Goal: Task Accomplishment & Management: Use online tool/utility

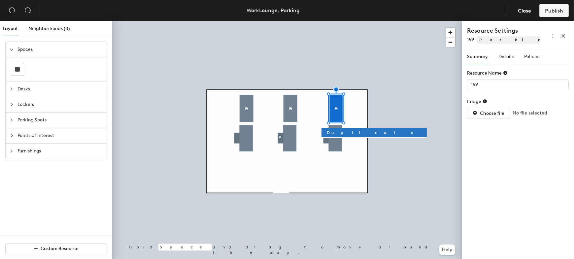
click at [288, 21] on div at bounding box center [287, 21] width 350 height 0
click at [245, 21] on div at bounding box center [287, 21] width 350 height 0
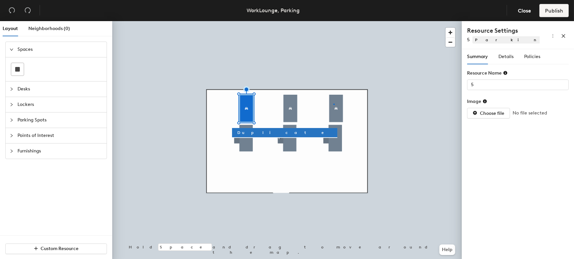
click at [334, 21] on div at bounding box center [287, 21] width 350 height 0
type input "159"
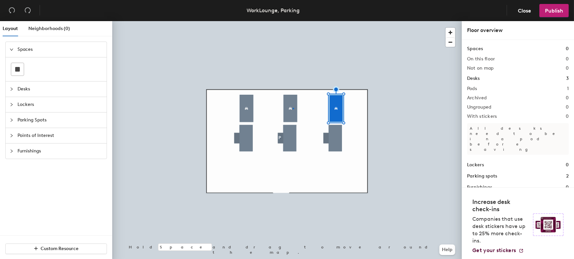
click at [293, 21] on div at bounding box center [287, 21] width 350 height 0
click at [547, 10] on span "Publish" at bounding box center [554, 11] width 18 height 6
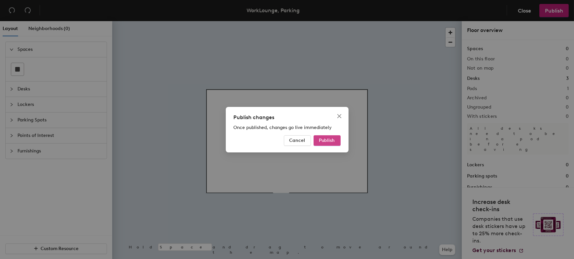
click at [315, 142] on button "Publish" at bounding box center [327, 140] width 27 height 11
